Goal: Transaction & Acquisition: Purchase product/service

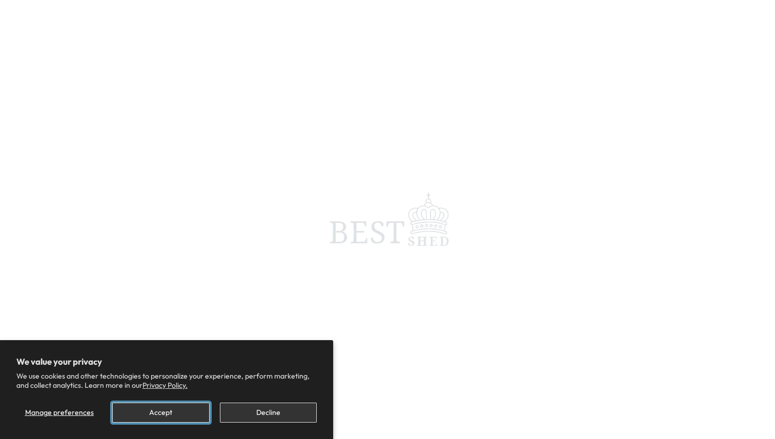
click at [181, 410] on button "Accept" at bounding box center [160, 413] width 97 height 20
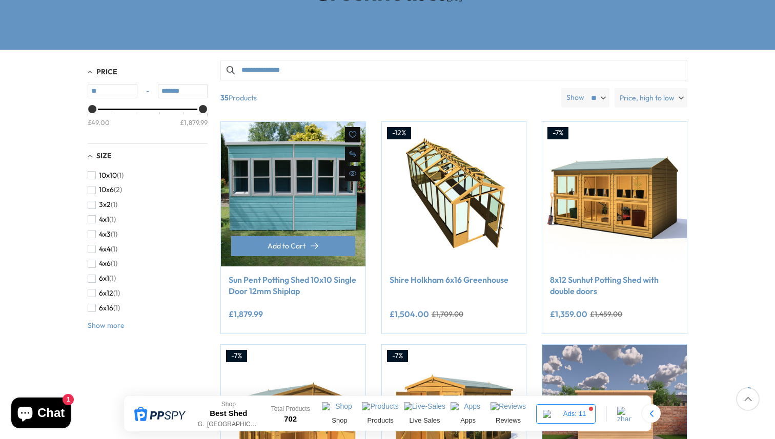
scroll to position [224, 0]
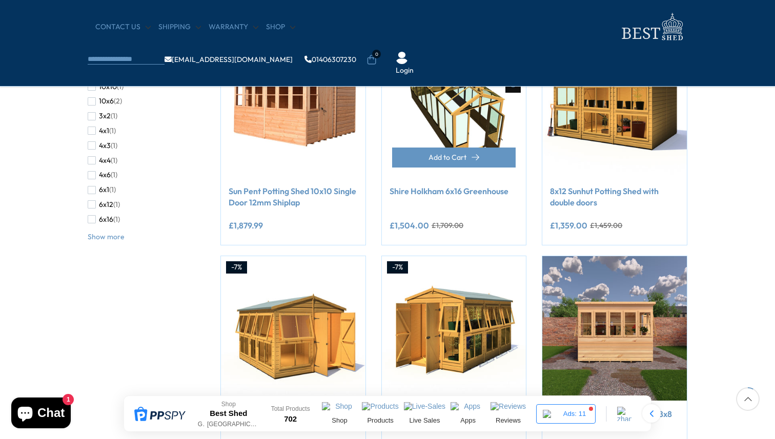
click at [419, 196] on link "Shire Holkham 6x16 Greenhouse" at bounding box center [454, 191] width 129 height 11
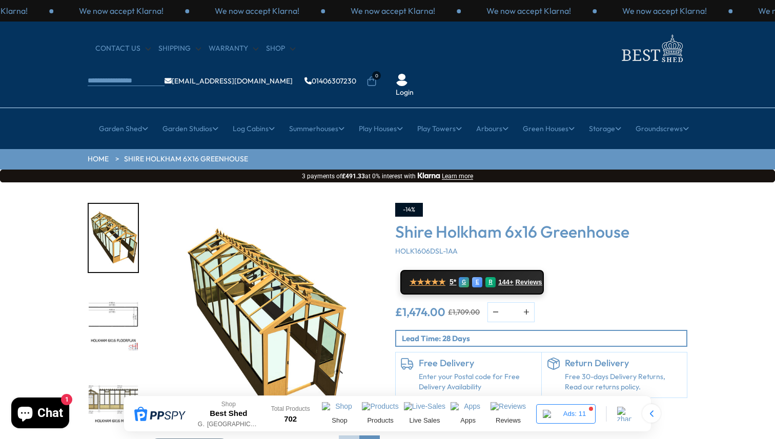
click at [480, 222] on h3 "Shire Holkham 6x16 Greenhouse" at bounding box center [541, 231] width 292 height 19
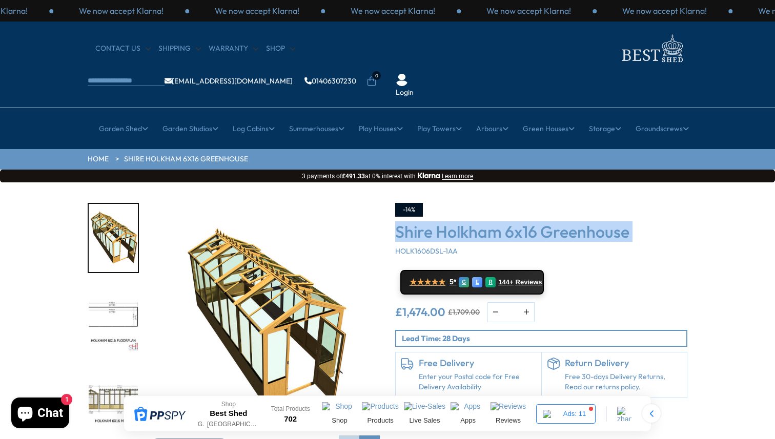
click at [480, 222] on h3 "Shire Holkham 6x16 Greenhouse" at bounding box center [541, 231] width 292 height 19
copy div "Shire Holkham 6x16 Greenhouse"
